Goal: Find specific page/section: Find specific page/section

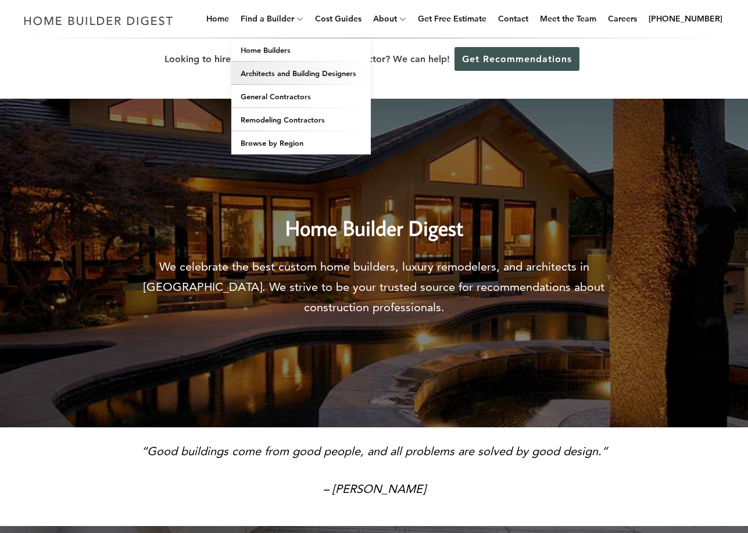
click at [299, 72] on link "Architects and Building Designers" at bounding box center [300, 73] width 139 height 23
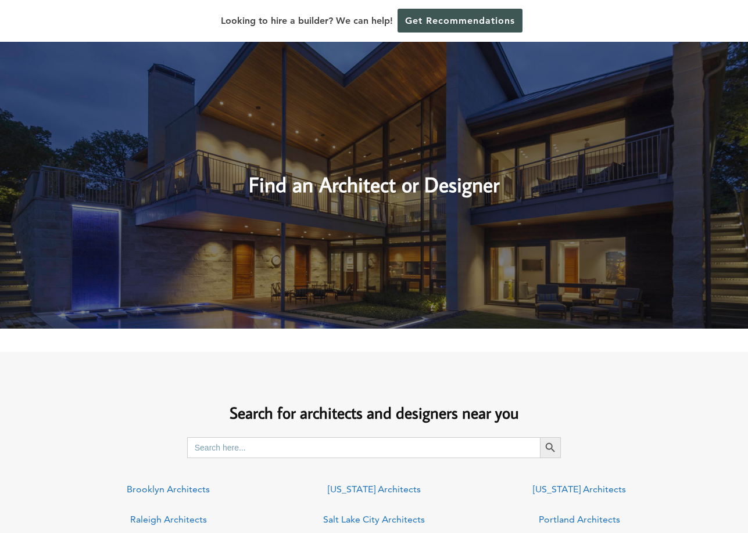
scroll to position [620, 0]
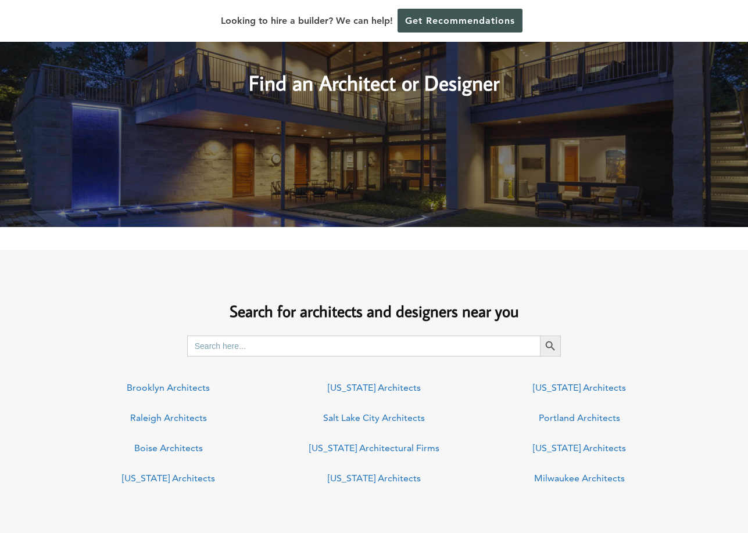
click at [331, 343] on input "Search for:" at bounding box center [363, 346] width 353 height 21
type input "Bakersfield"
click at [540, 336] on button "Search Button" at bounding box center [550, 346] width 21 height 21
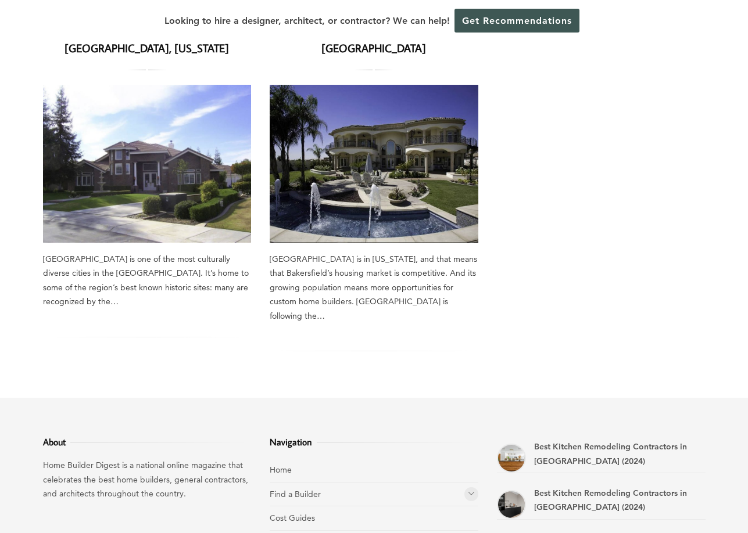
scroll to position [542, 0]
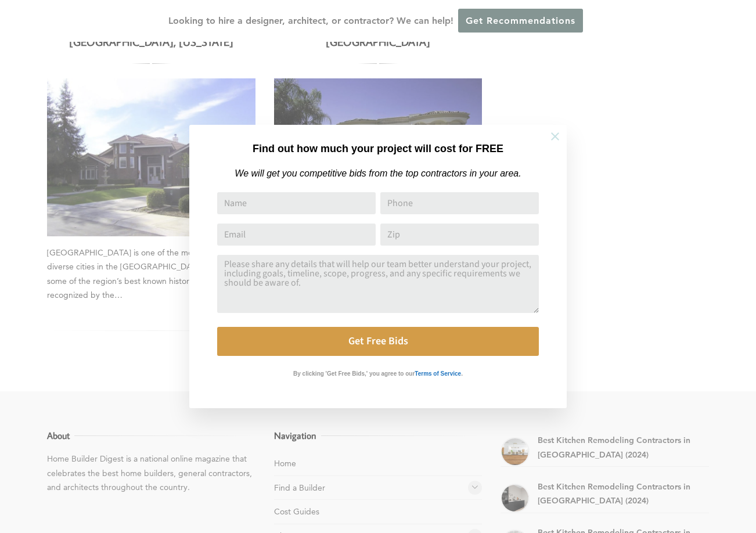
click at [555, 136] on icon at bounding box center [555, 136] width 8 height 8
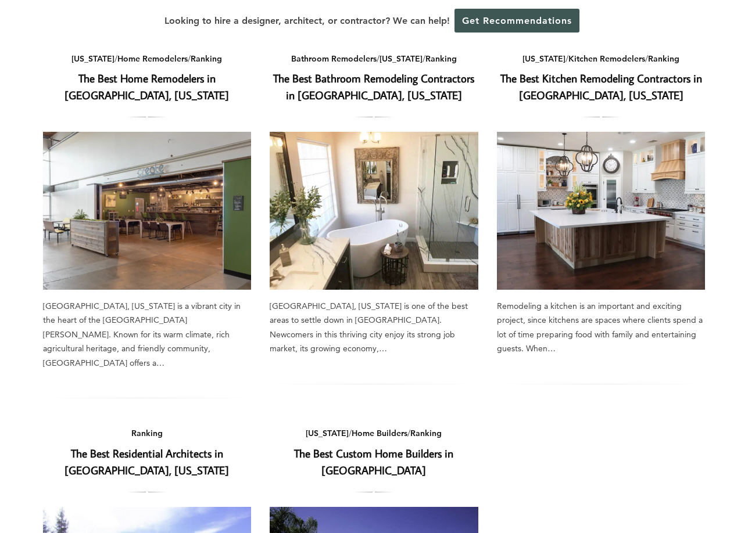
scroll to position [155, 0]
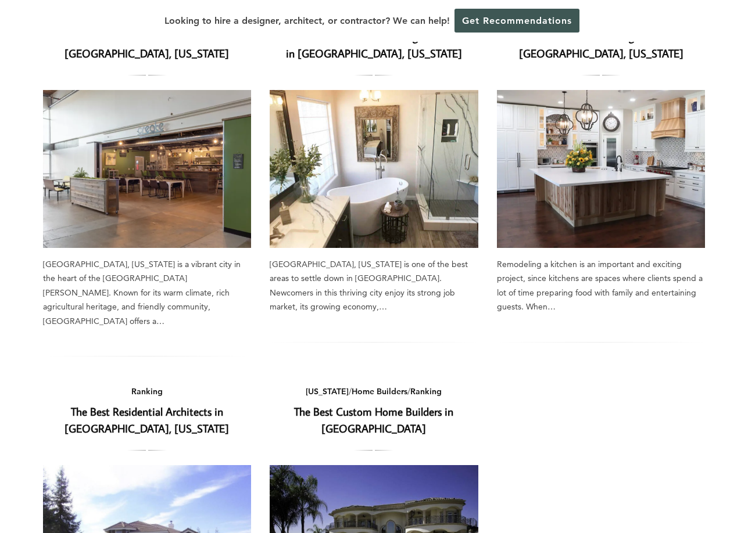
click at [153, 404] on link "The Best Residential Architects in Bakersfield, California" at bounding box center [146, 419] width 164 height 31
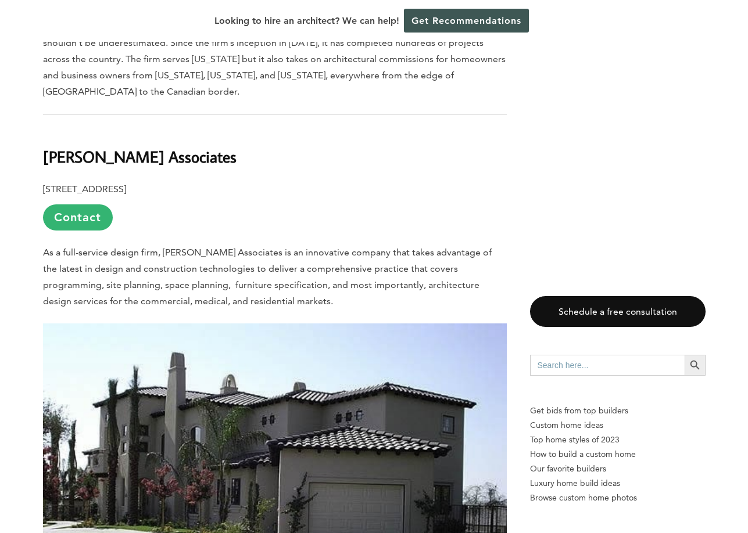
scroll to position [1627, 0]
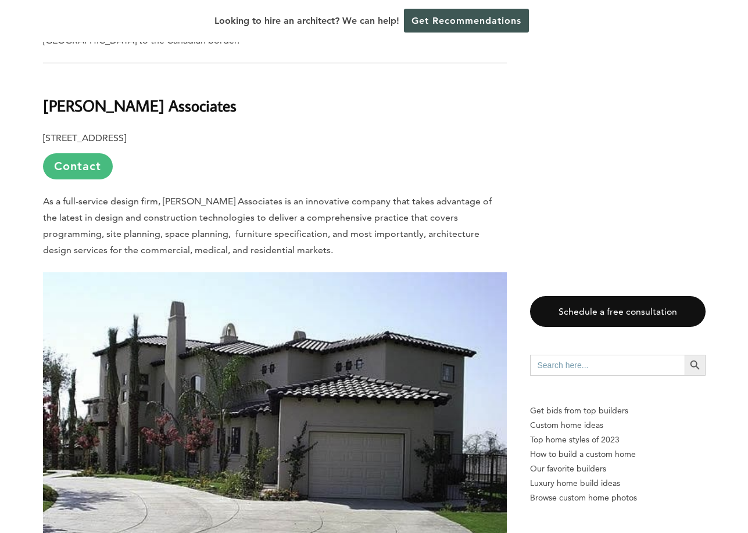
click at [88, 153] on link "Contact" at bounding box center [78, 166] width 70 height 26
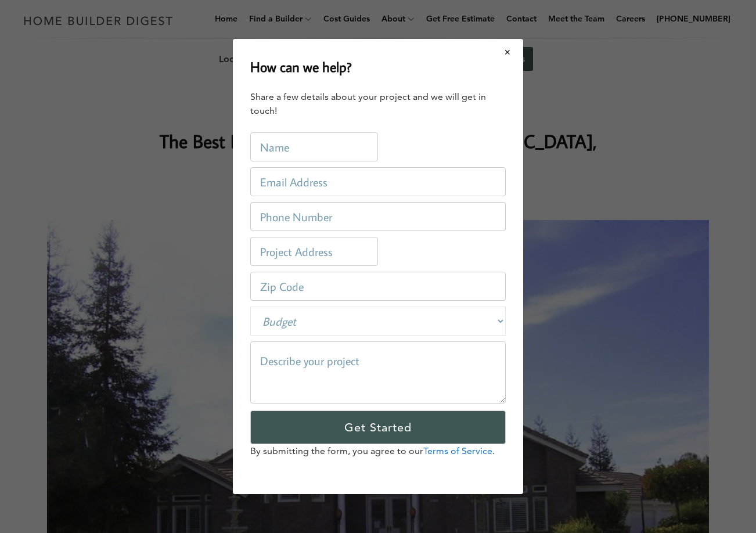
click at [507, 55] on button "Close modal" at bounding box center [508, 52] width 31 height 24
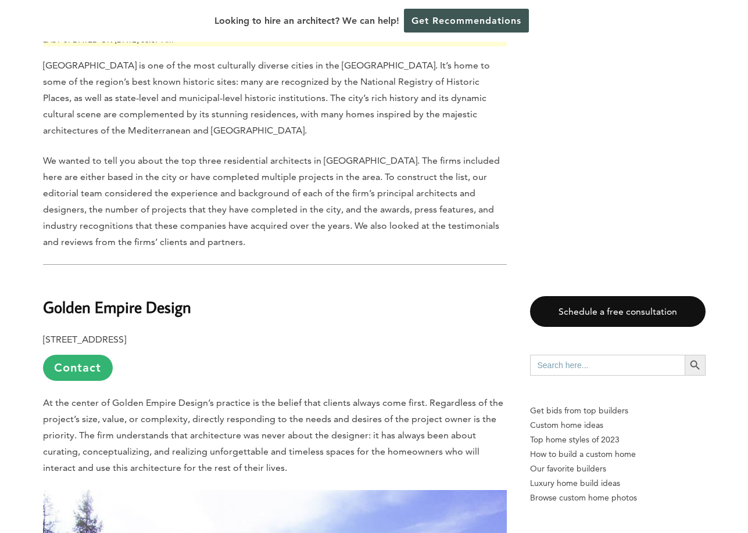
scroll to position [697, 0]
